Goal: Task Accomplishment & Management: Use online tool/utility

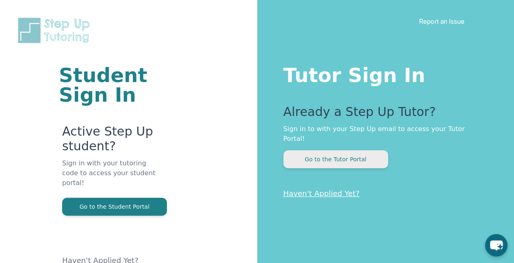
click at [364, 153] on button "Go to the Tutor Portal" at bounding box center [336, 160] width 105 height 18
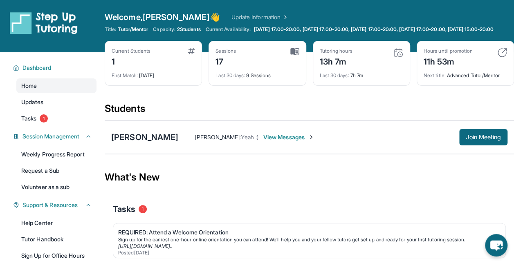
click at [308, 141] on img at bounding box center [311, 137] width 7 height 7
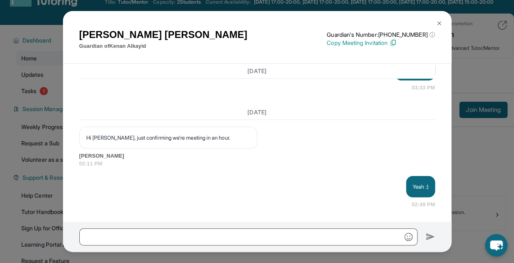
scroll to position [29, 0]
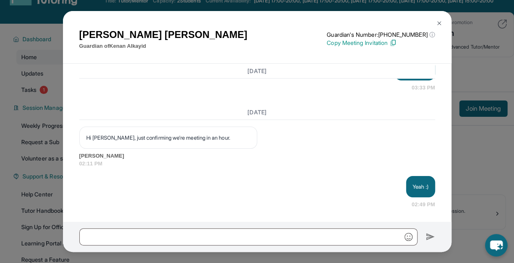
click at [439, 19] on button at bounding box center [439, 23] width 16 height 16
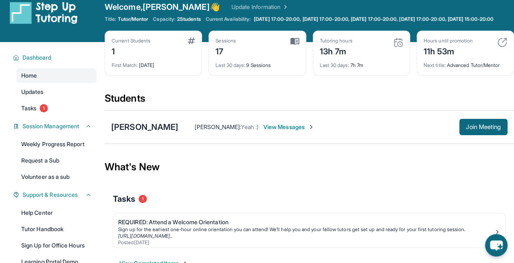
scroll to position [0, 0]
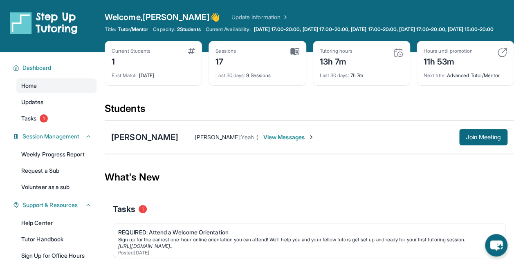
click at [308, 141] on img at bounding box center [311, 137] width 7 height 7
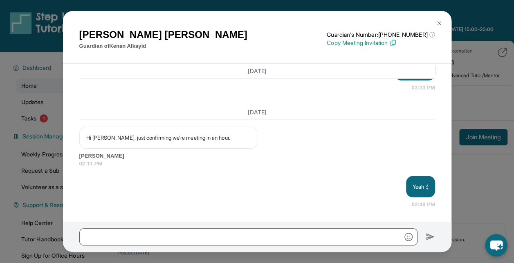
scroll to position [11983, 0]
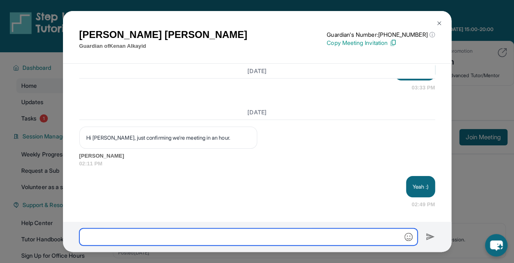
click at [228, 238] on input "text" at bounding box center [248, 237] width 338 height 17
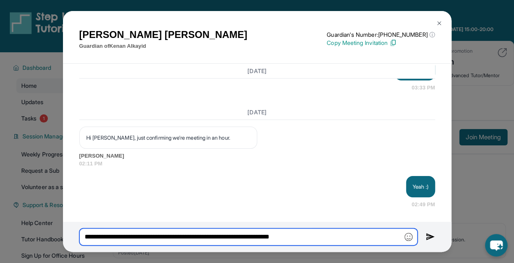
type input "**********"
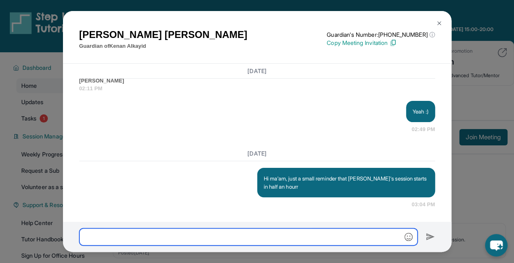
scroll to position [12058, 0]
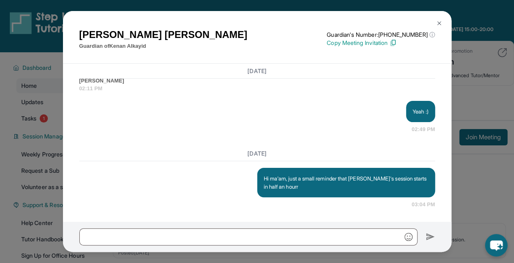
click at [440, 23] on img at bounding box center [439, 23] width 7 height 7
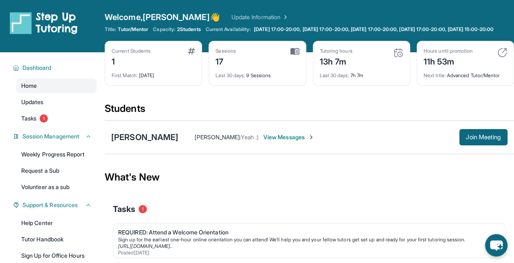
click at [308, 141] on img at bounding box center [311, 137] width 7 height 7
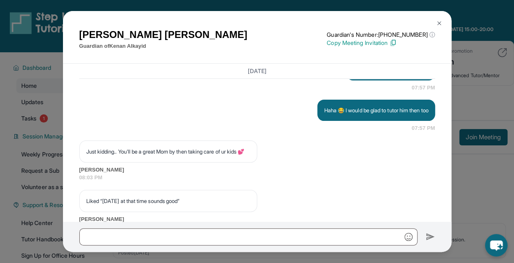
scroll to position [12108, 0]
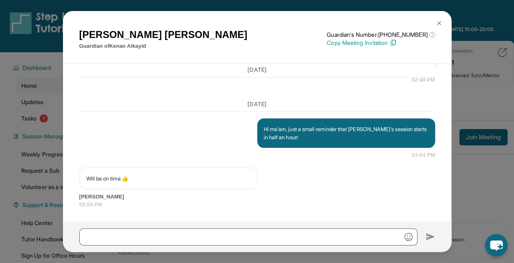
click at [440, 22] on img at bounding box center [439, 23] width 7 height 7
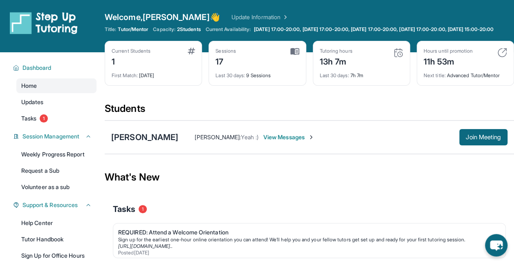
click at [308, 141] on img at bounding box center [311, 137] width 7 height 7
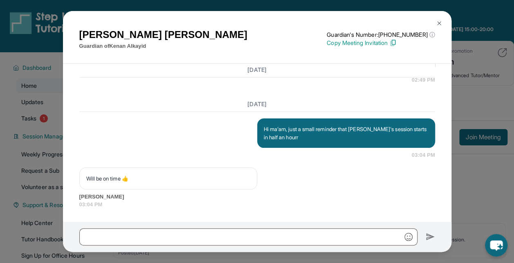
click at [437, 23] on img at bounding box center [439, 23] width 7 height 7
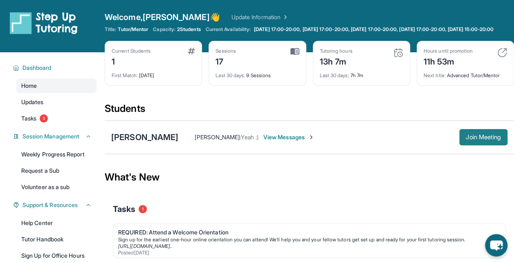
click at [476, 146] on button "Join Meeting" at bounding box center [483, 137] width 48 height 16
click at [338, 141] on img at bounding box center [341, 137] width 7 height 7
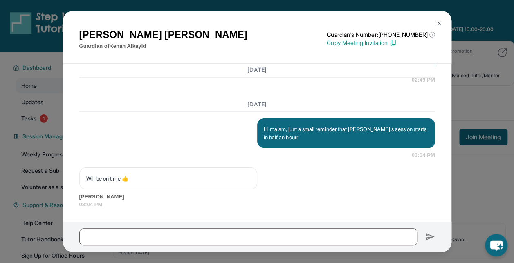
scroll to position [12108, 0]
click at [438, 23] on img at bounding box center [439, 23] width 7 height 7
